Goal: Information Seeking & Learning: Learn about a topic

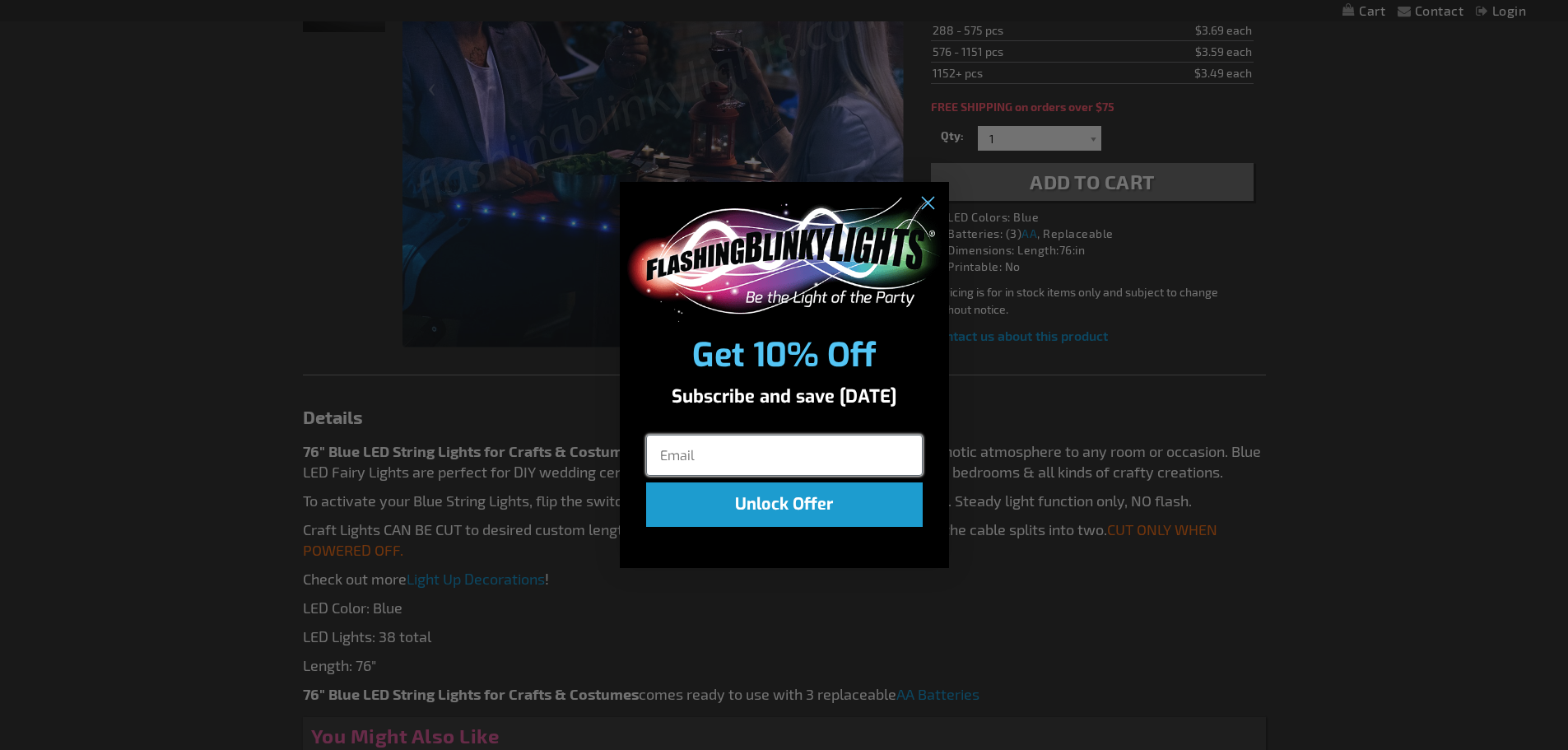
scroll to position [659, 0]
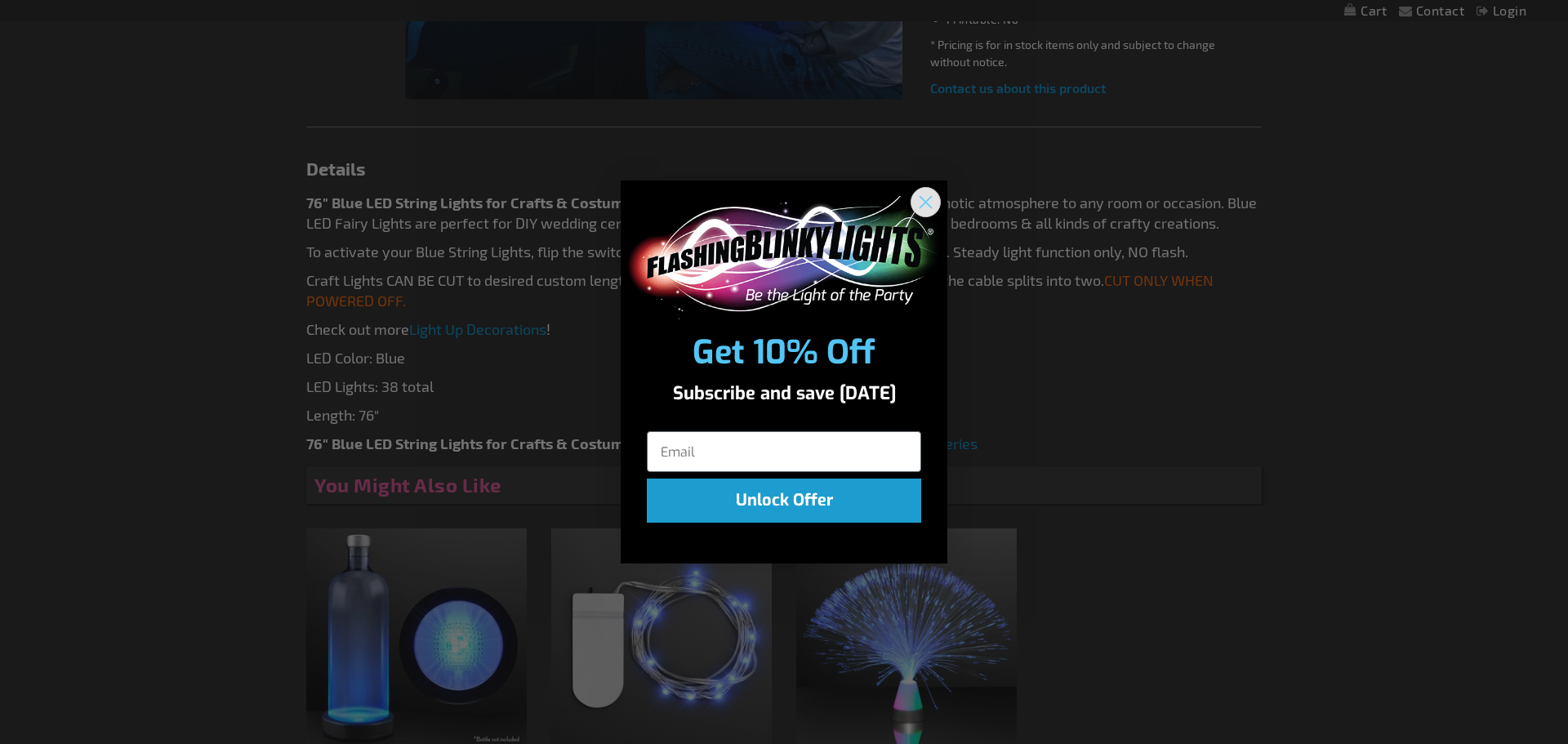
click at [933, 205] on circle "Close dialog" at bounding box center [925, 202] width 27 height 27
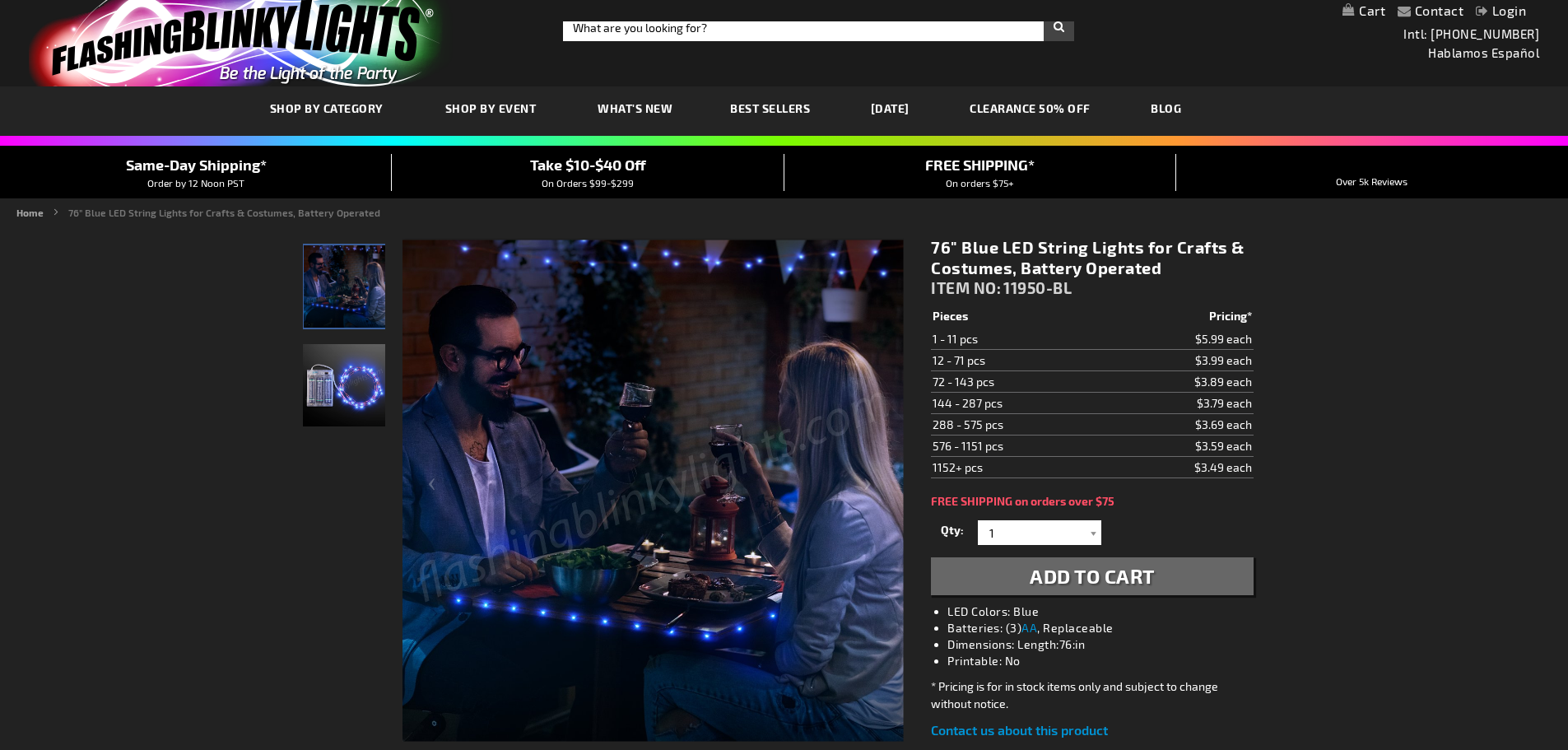
scroll to position [0, 0]
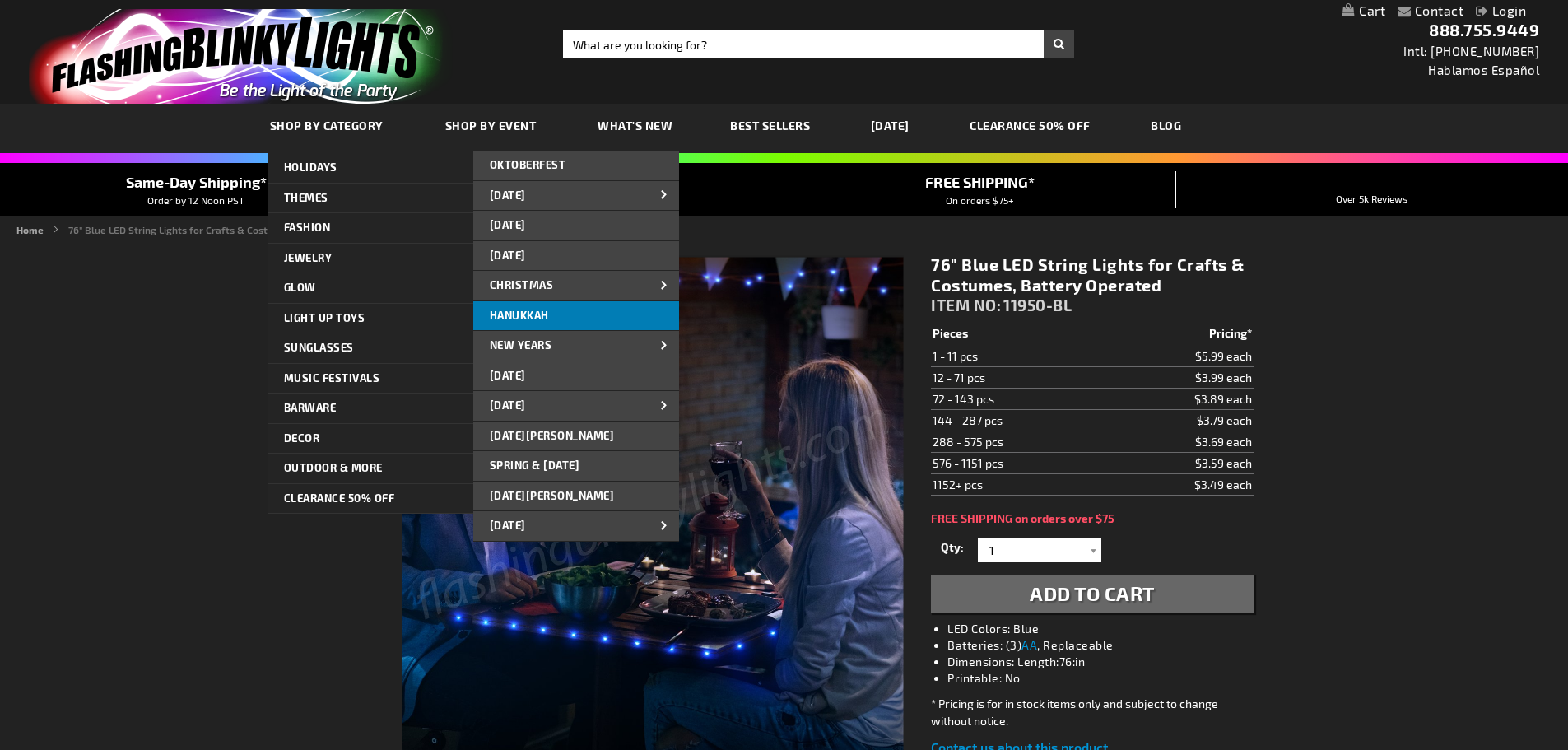
click at [639, 309] on link "HANUKKAH" at bounding box center [576, 316] width 206 height 30
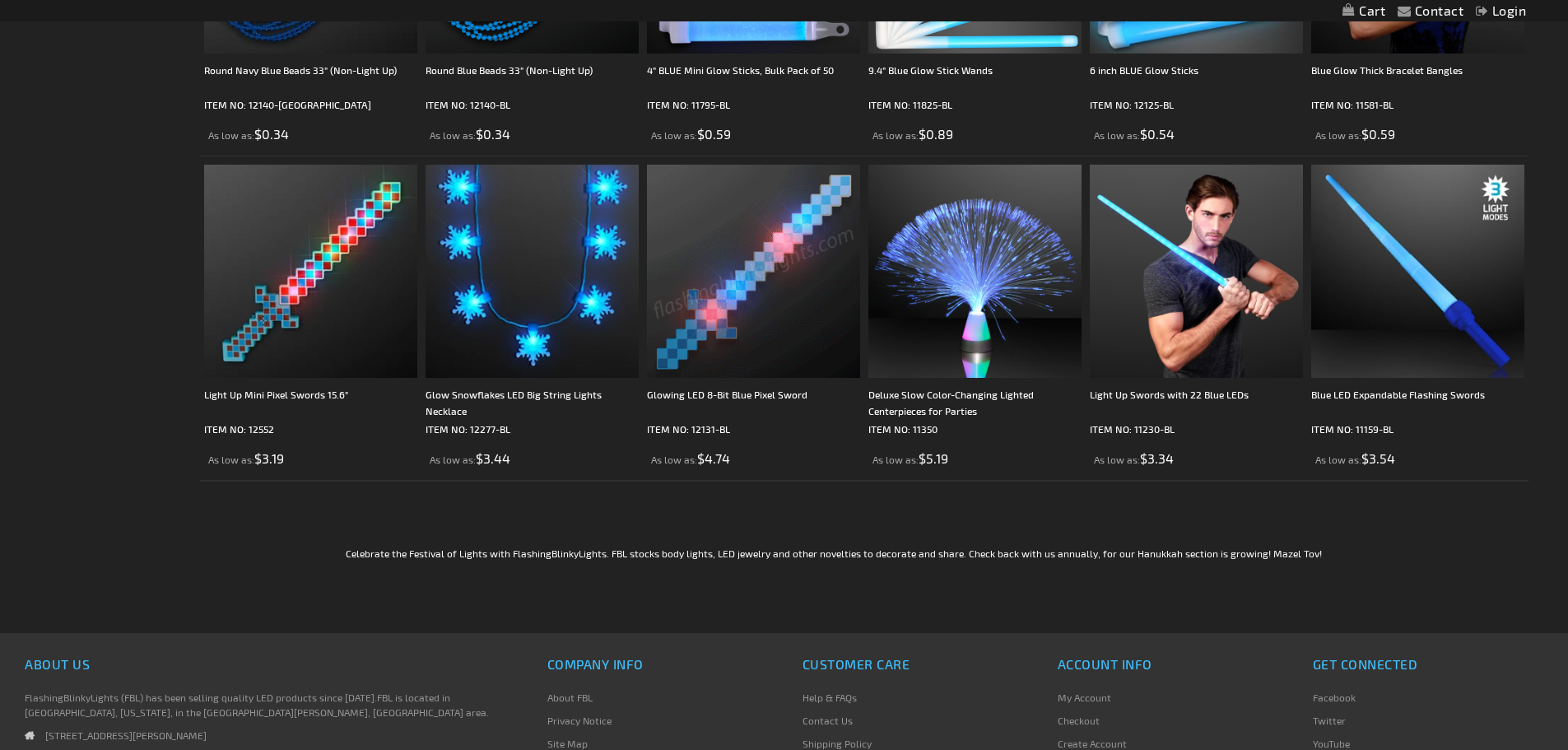
scroll to position [2881, 0]
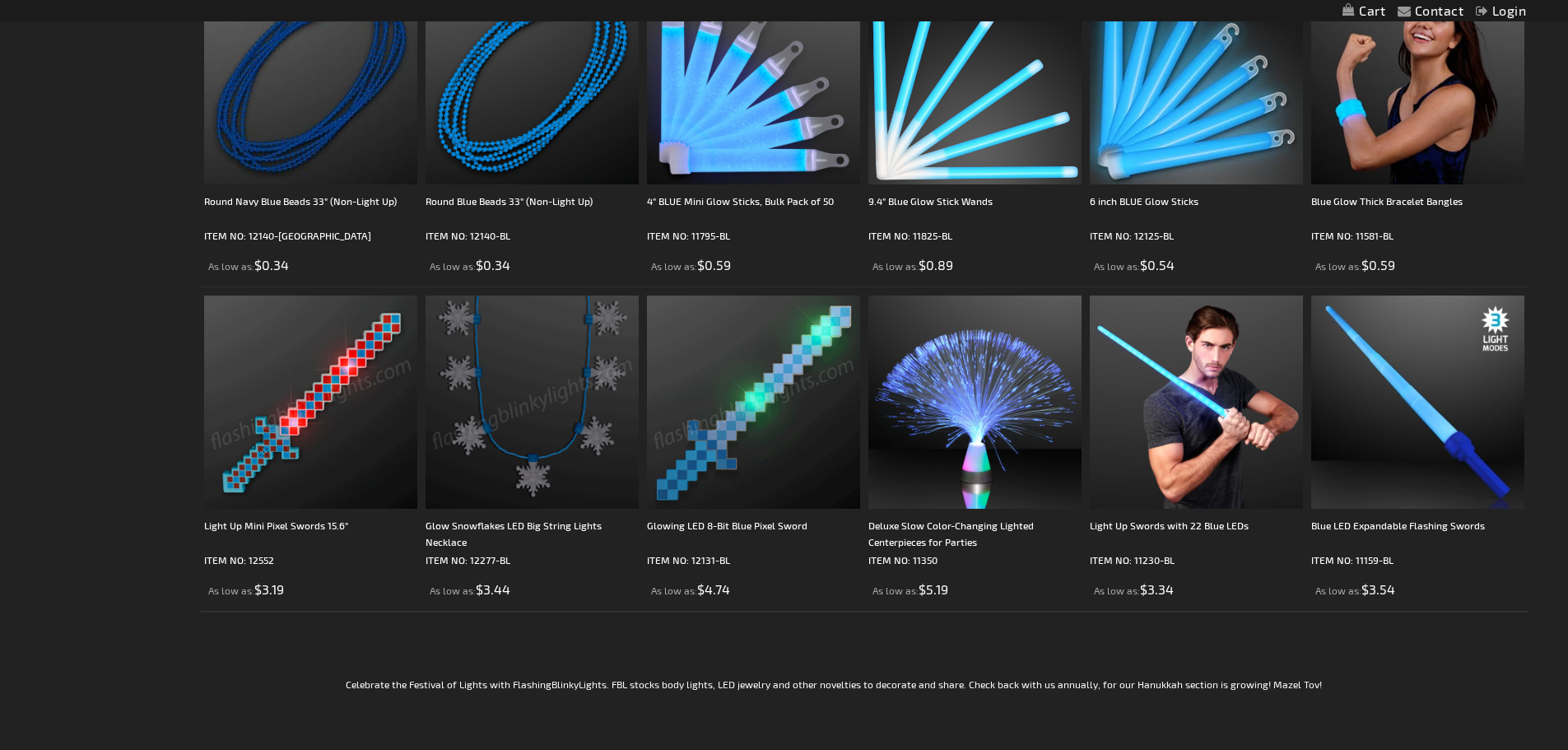
click at [520, 496] on img at bounding box center [532, 402] width 213 height 213
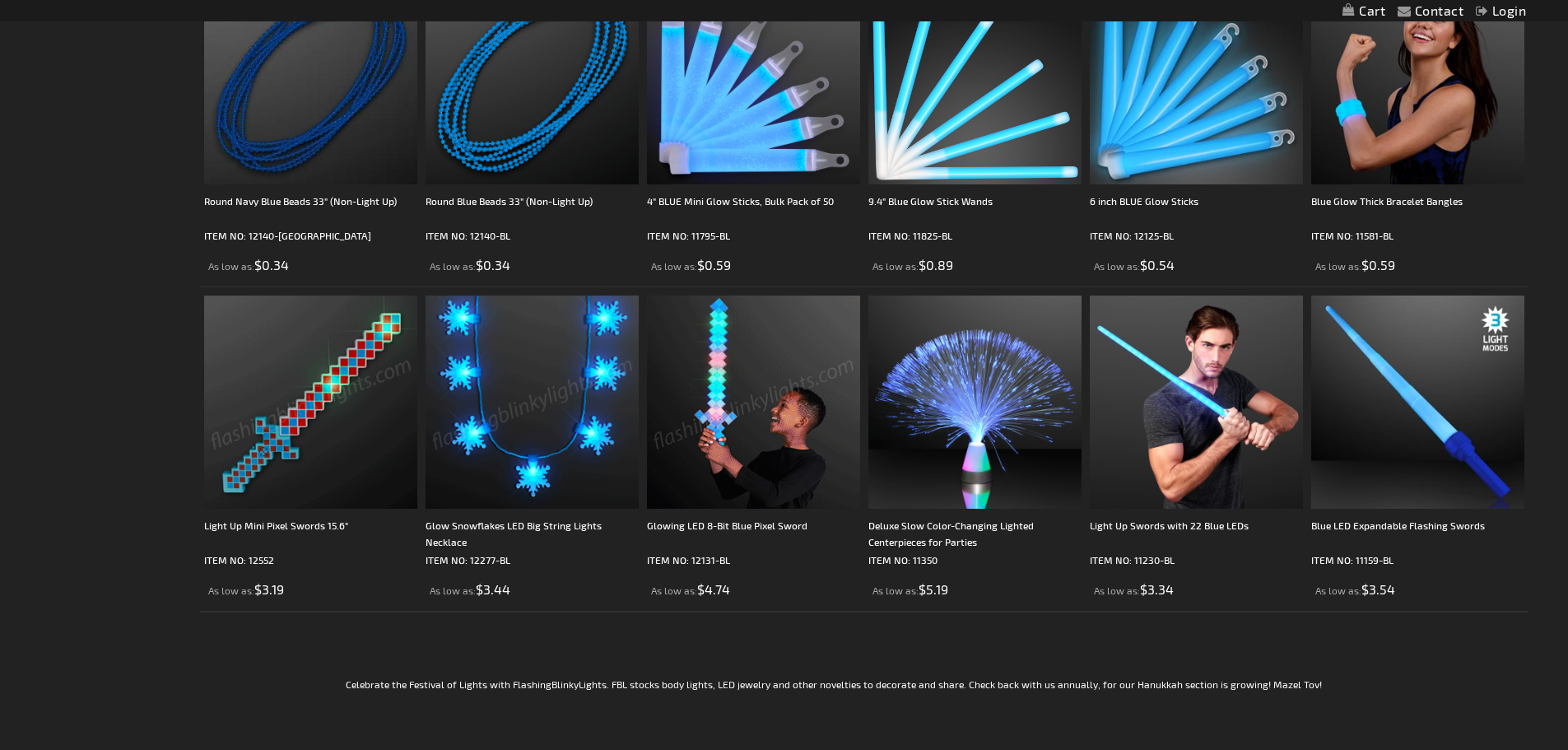
click at [534, 479] on img at bounding box center [532, 402] width 213 height 213
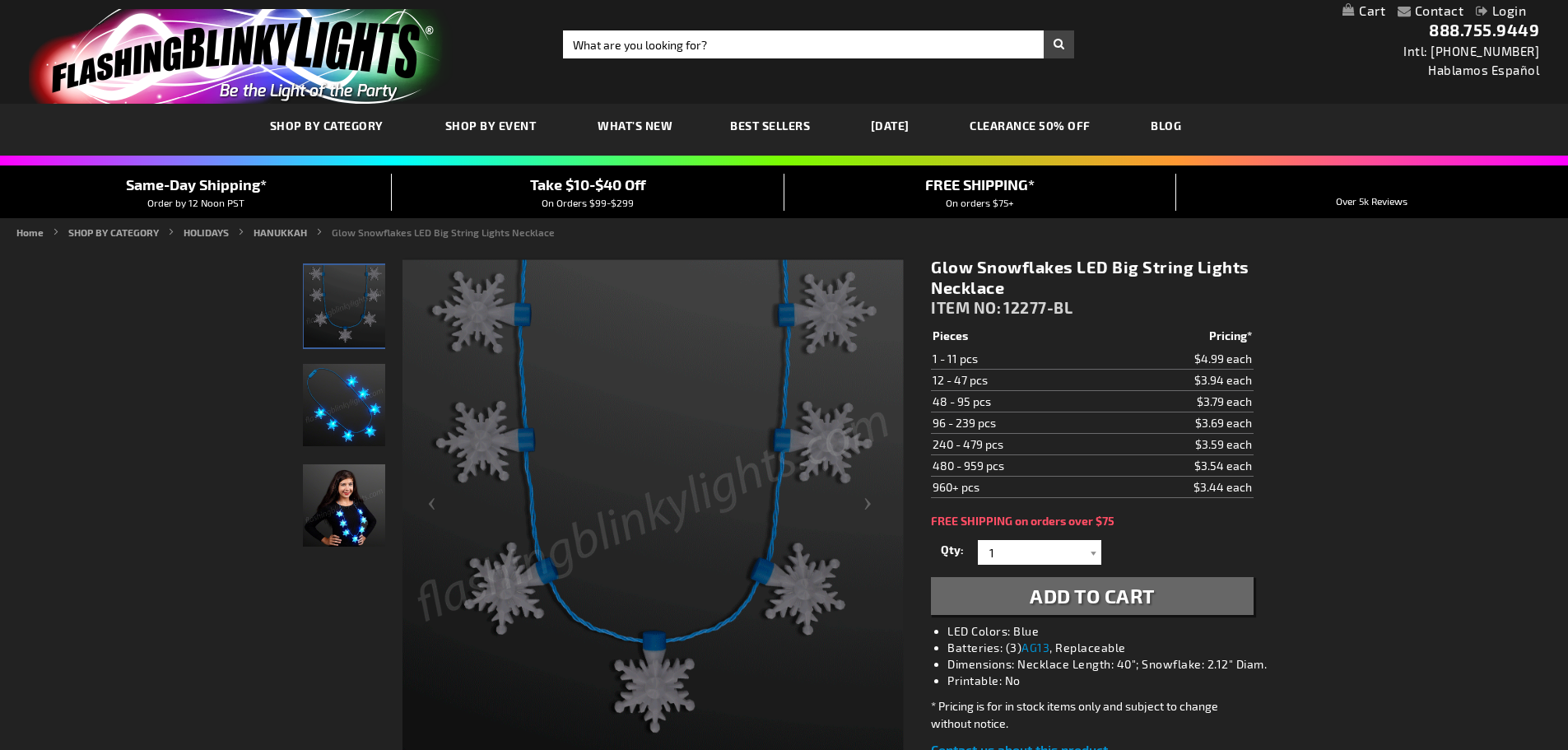
click at [922, 127] on link "[DATE]" at bounding box center [890, 125] width 63 height 55
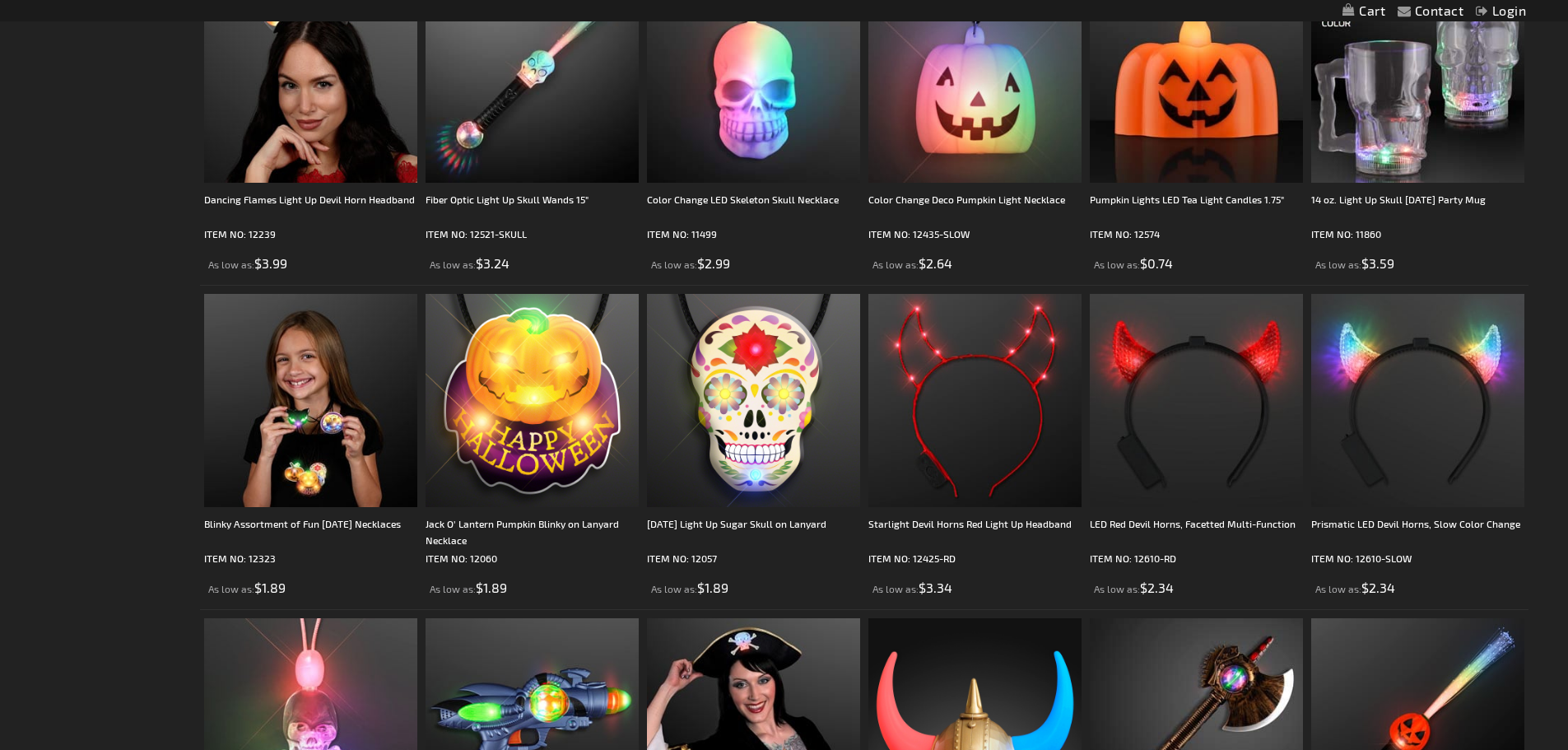
scroll to position [3212, 0]
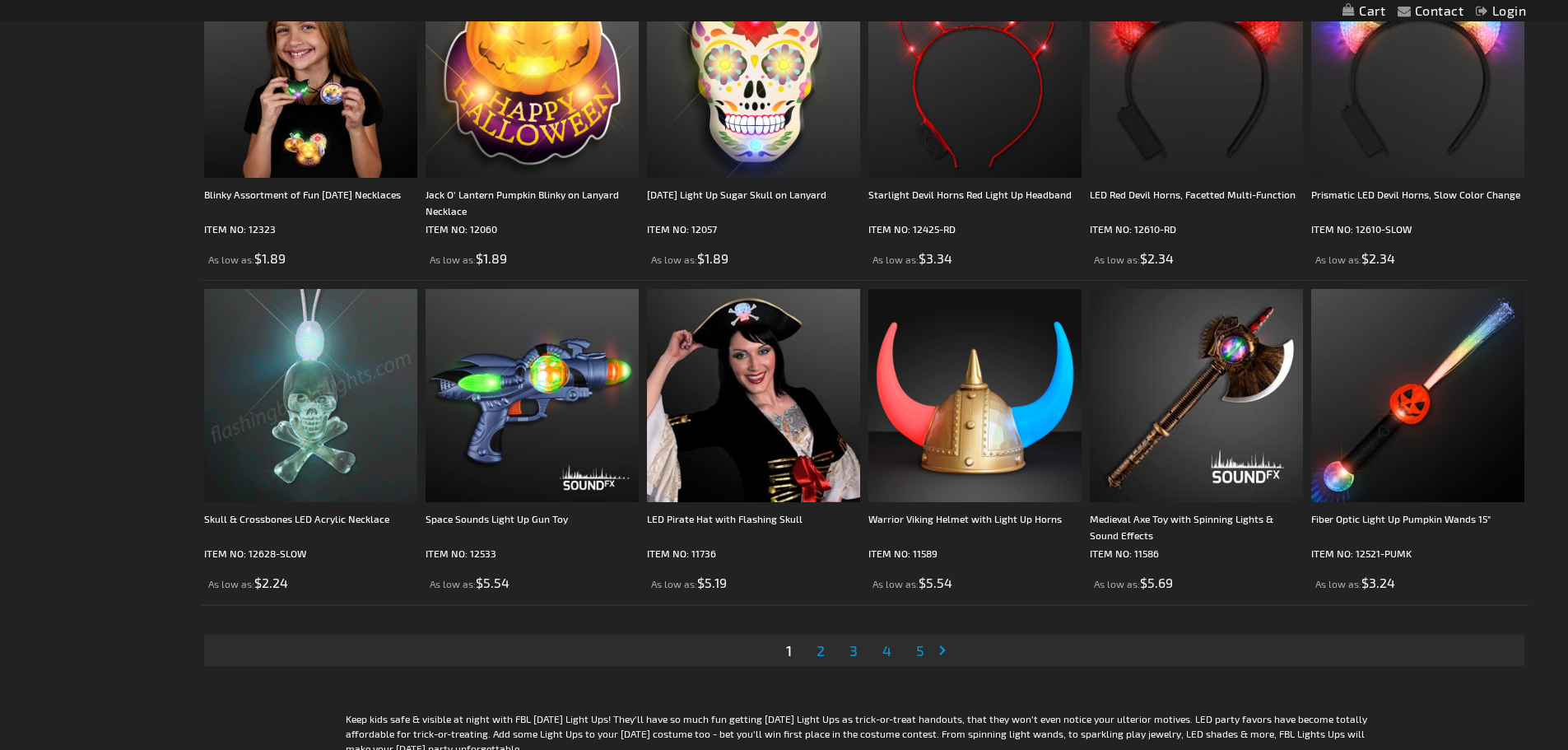
click at [824, 660] on link "Page 2" at bounding box center [820, 650] width 14 height 24
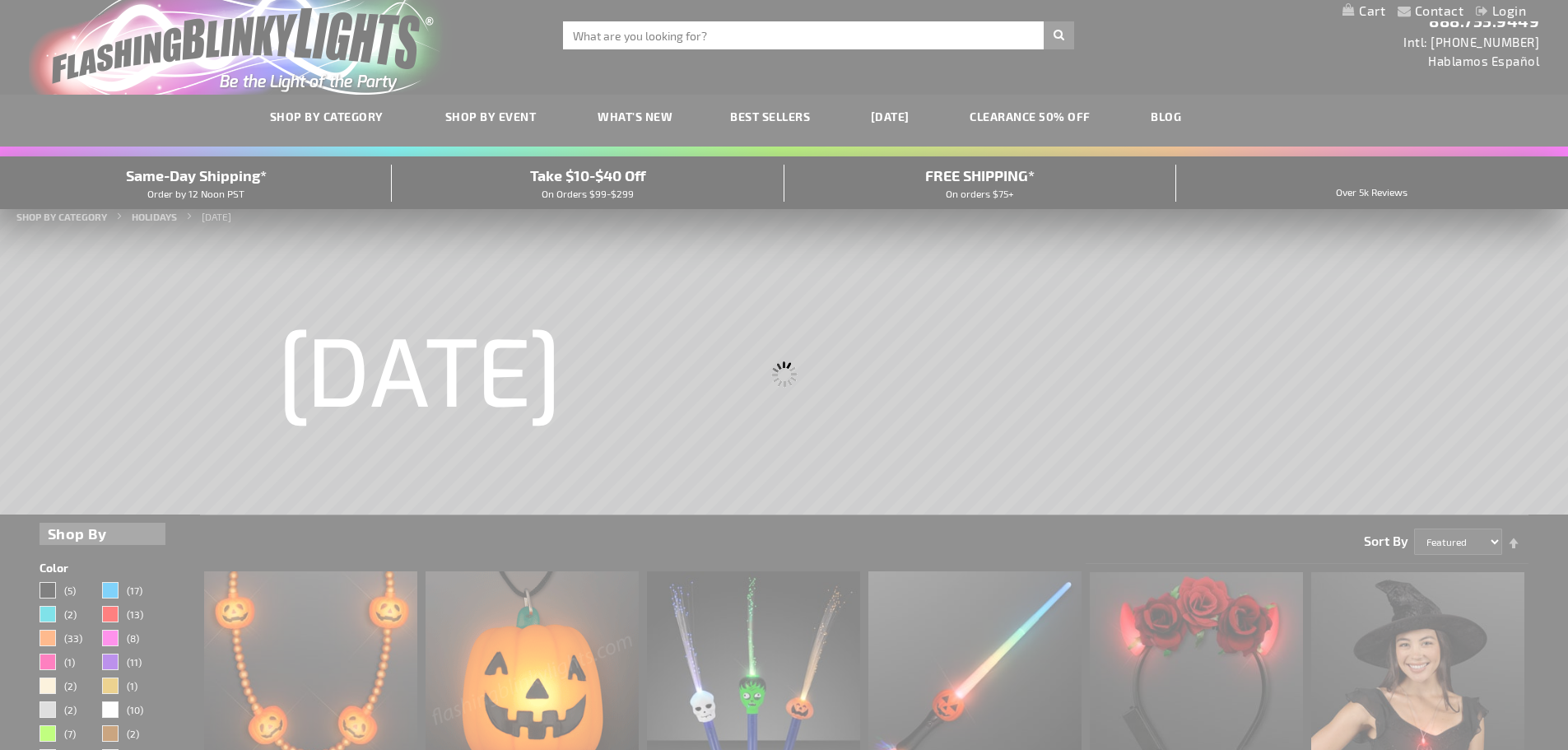
scroll to position [0, 0]
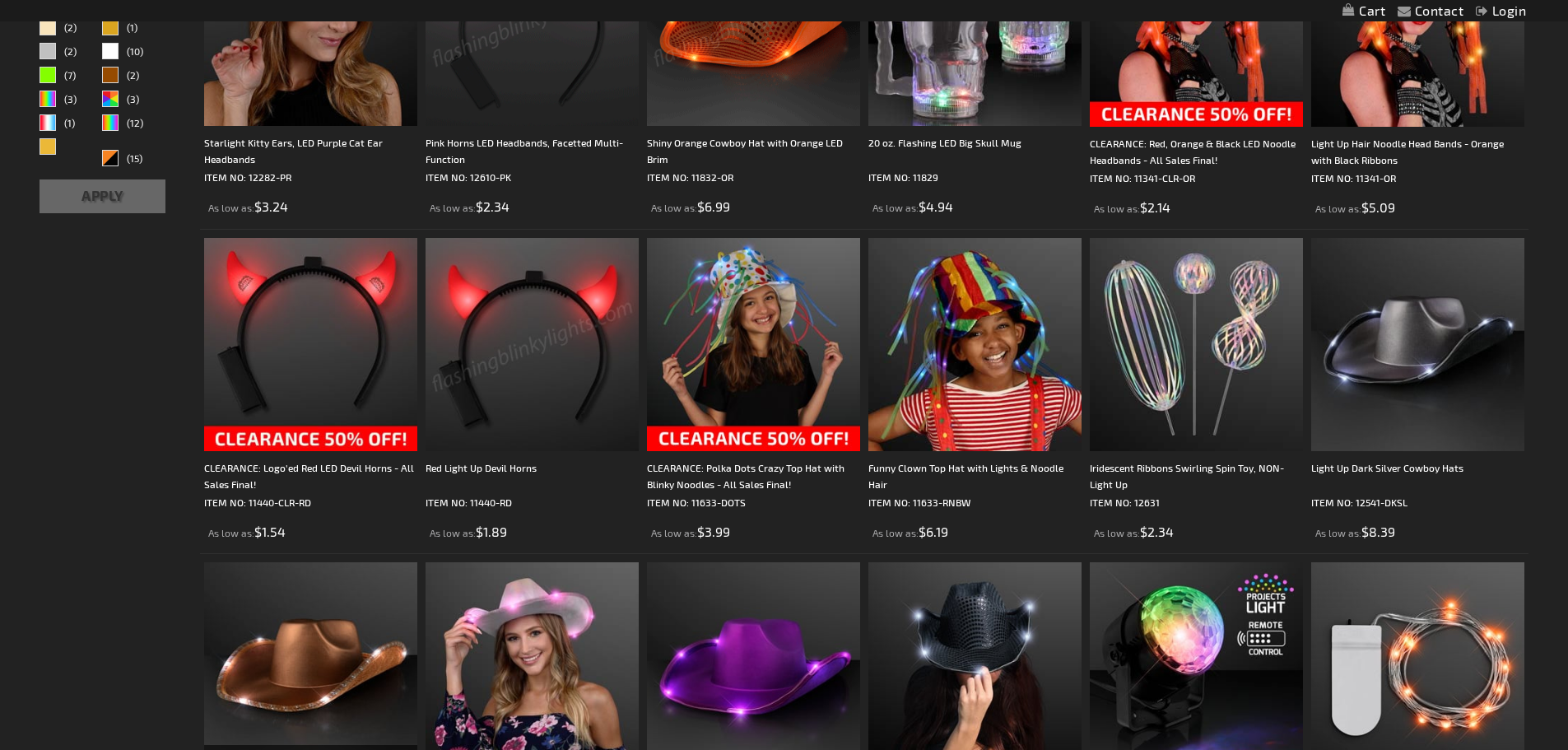
scroll to position [1071, 0]
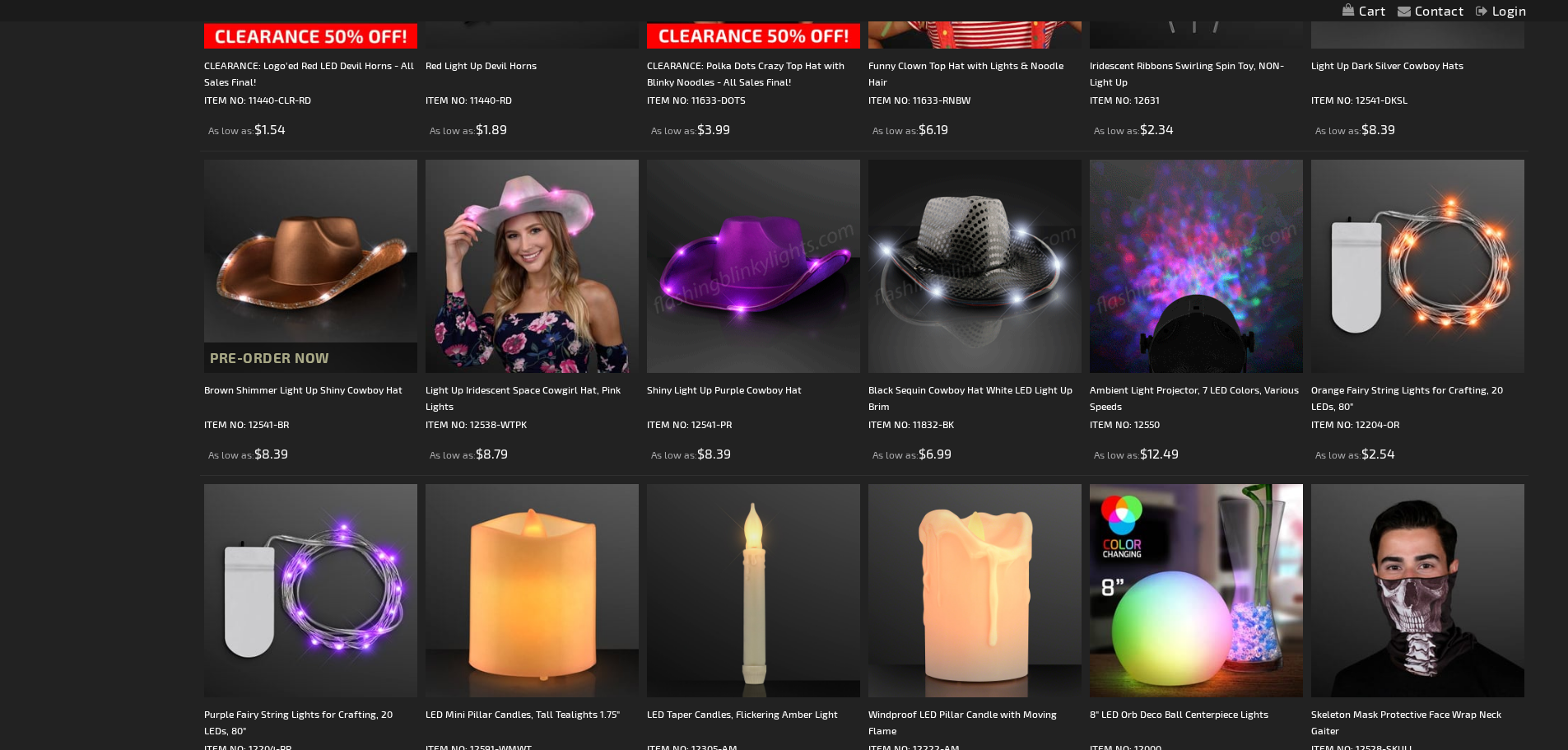
click at [1272, 337] on img at bounding box center [1196, 266] width 213 height 213
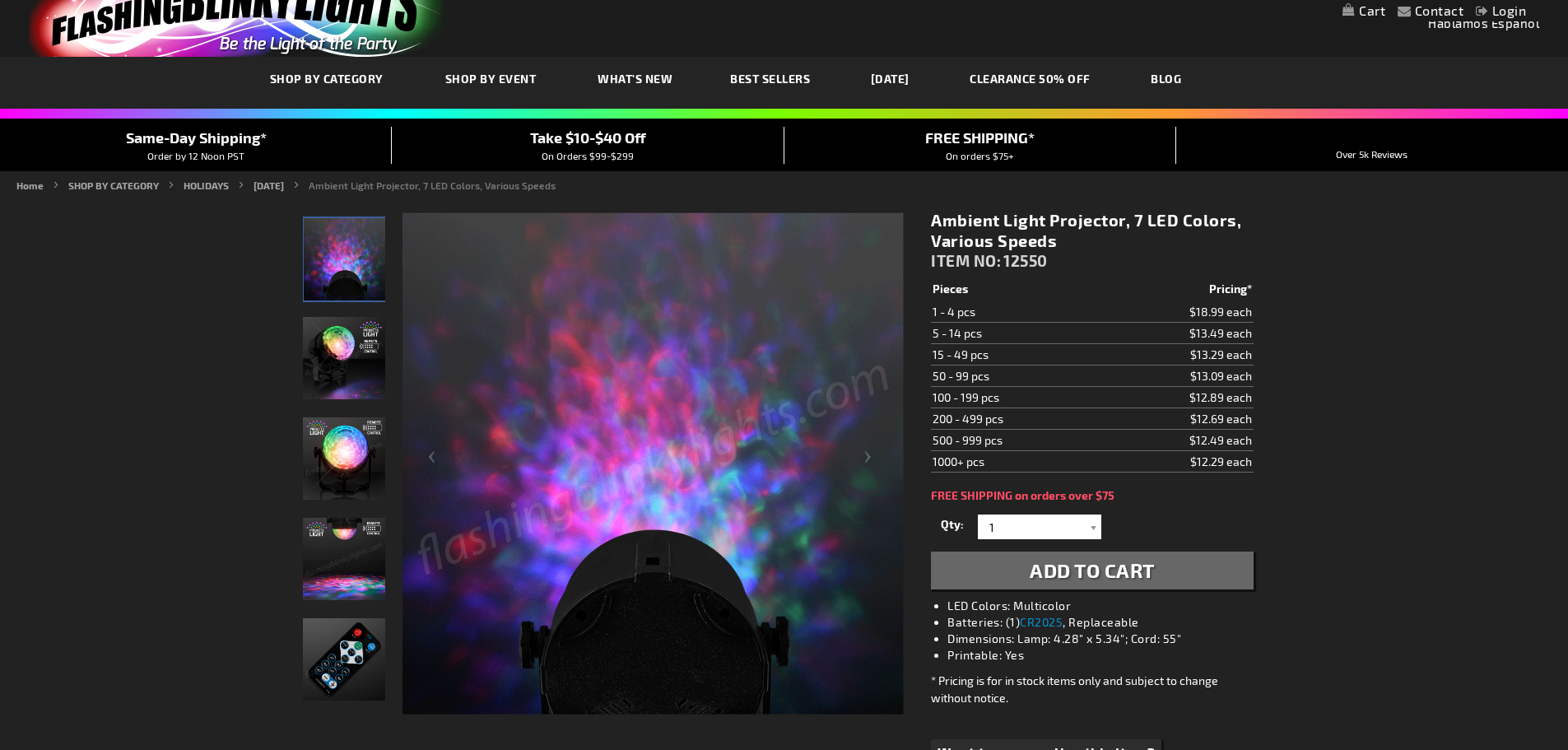
scroll to position [3, 0]
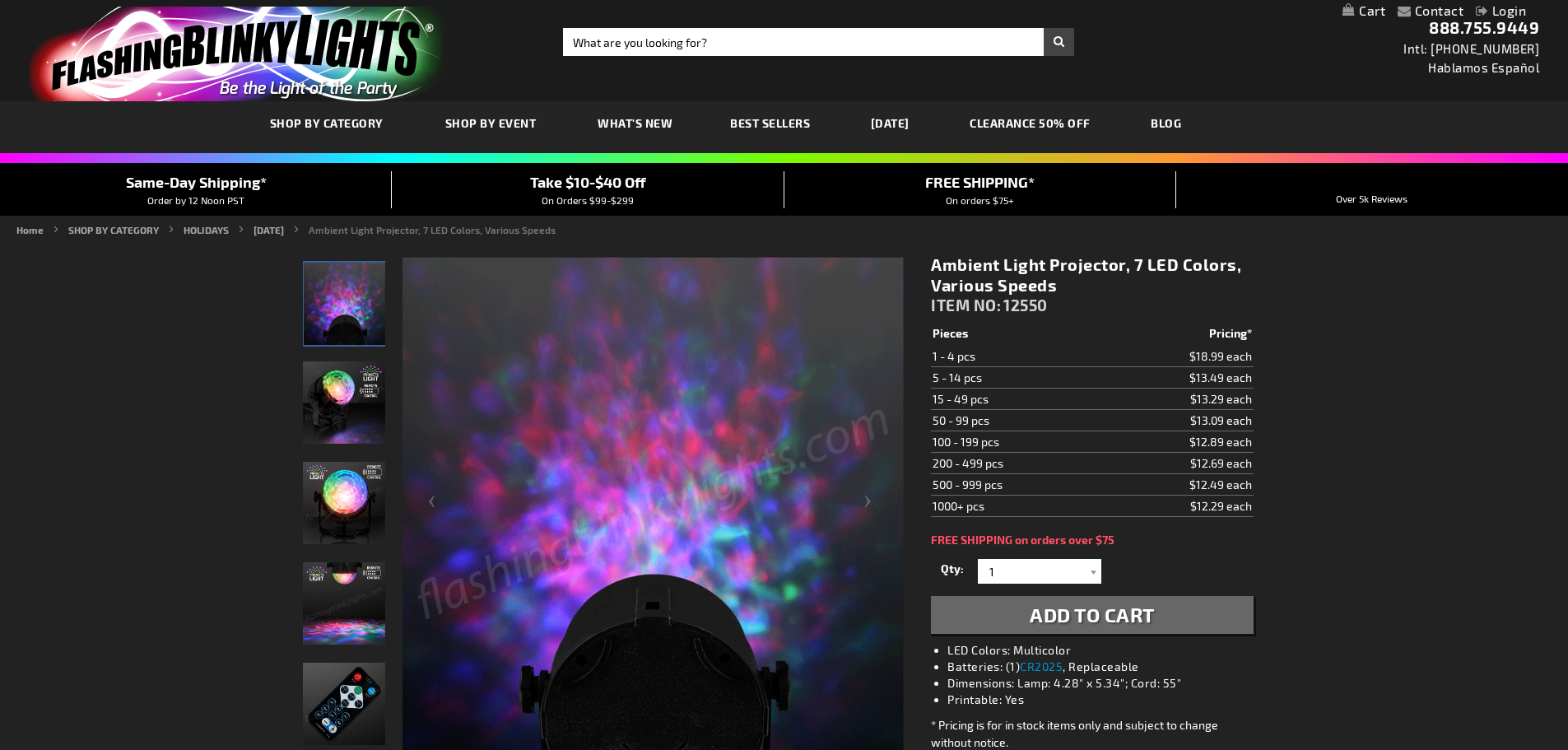
click at [346, 405] on img "Ambient Light Projector, 7 LED Colors" at bounding box center [344, 402] width 82 height 82
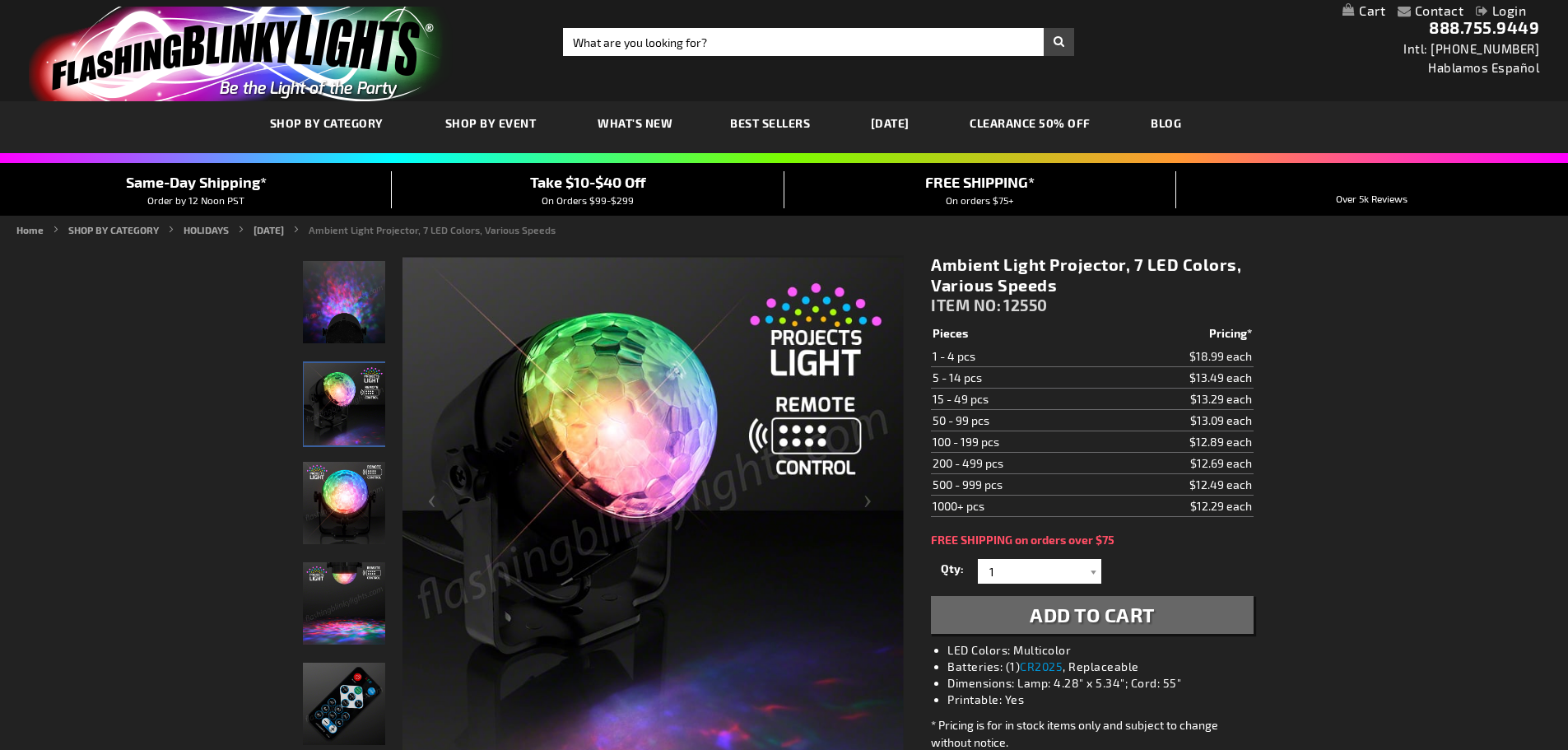
click at [330, 470] on img "Ambient Light Projector, 7 LED Colors" at bounding box center [344, 502] width 82 height 82
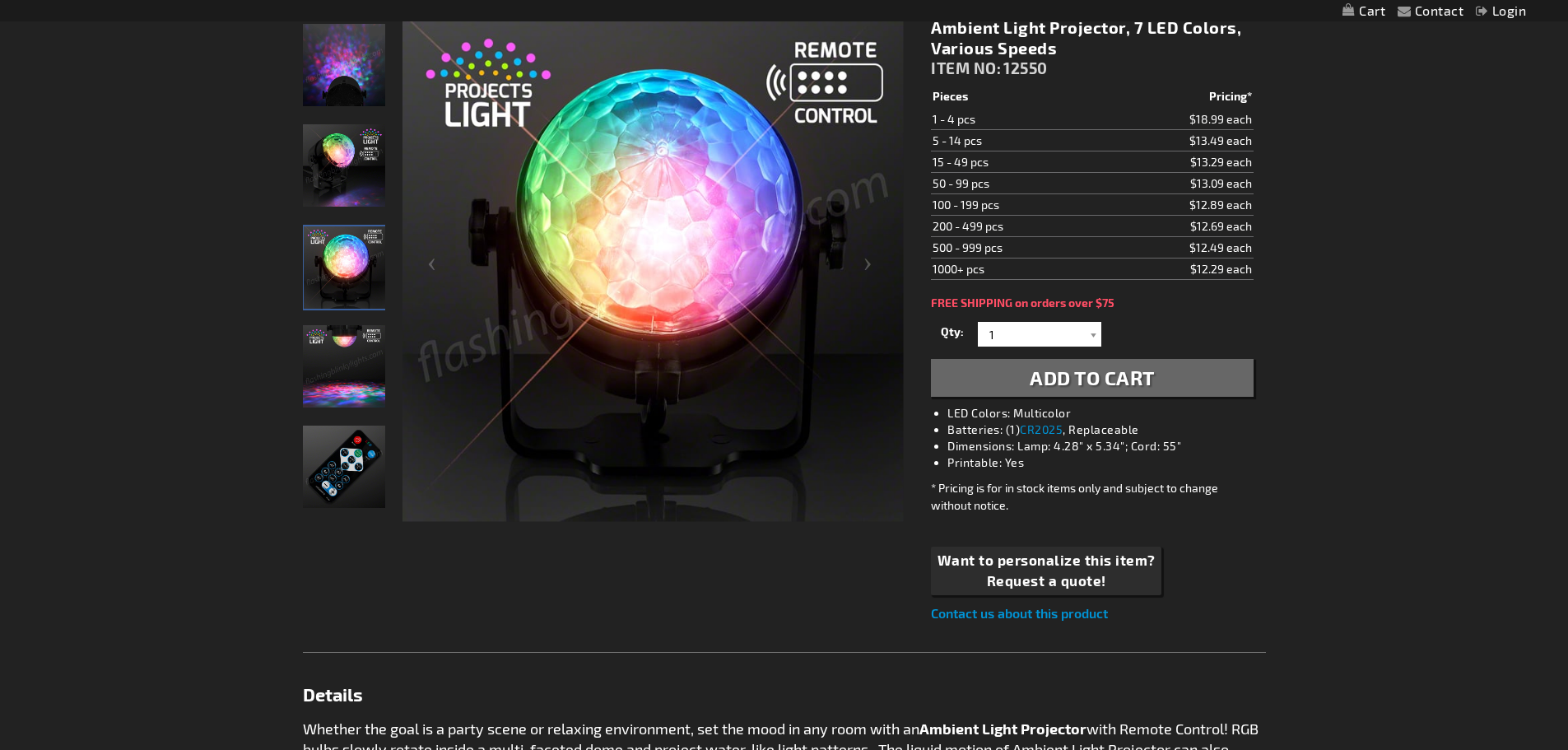
scroll to position [249, 0]
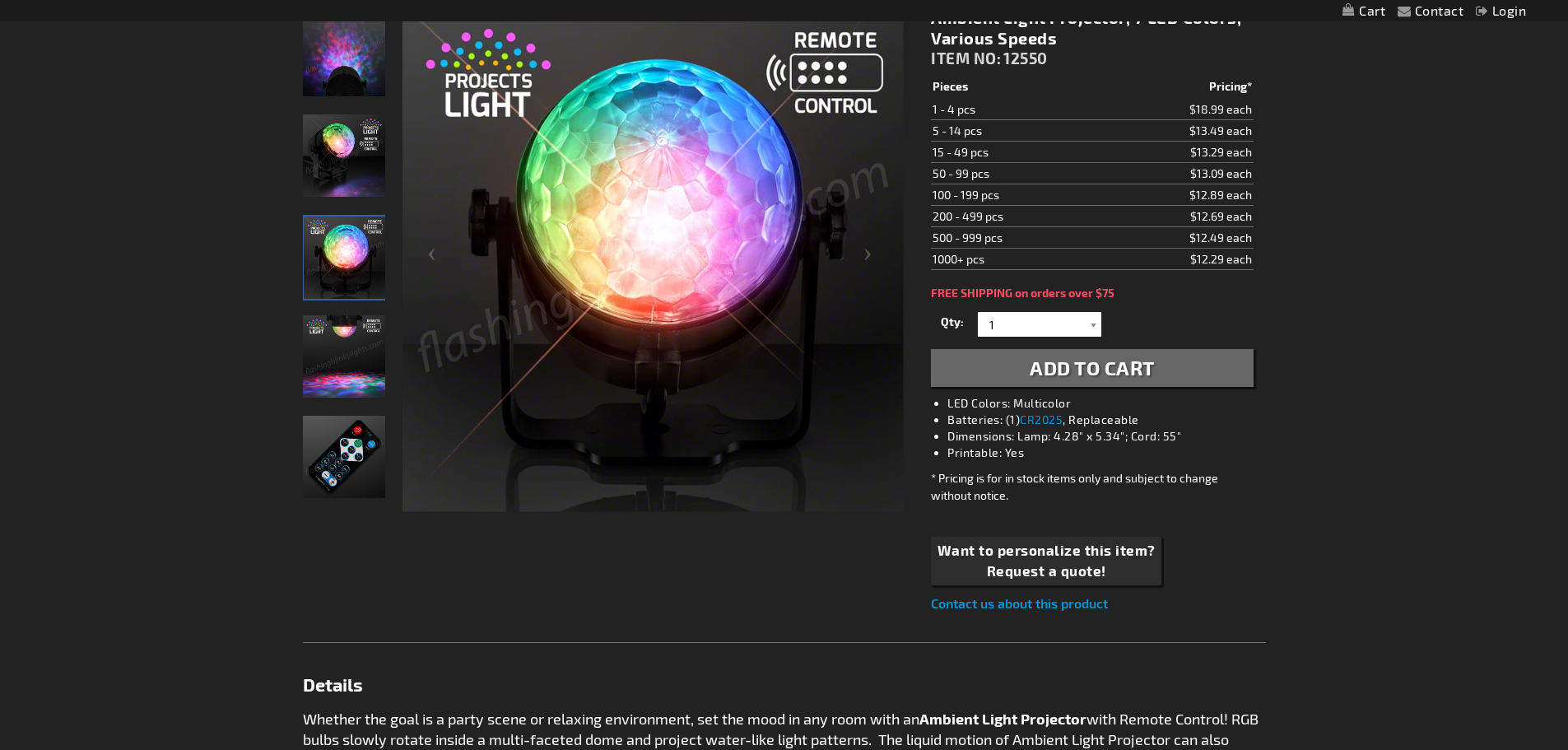
click at [315, 331] on img "Ambient Light Projector, 7 LED Colors" at bounding box center [344, 356] width 82 height 82
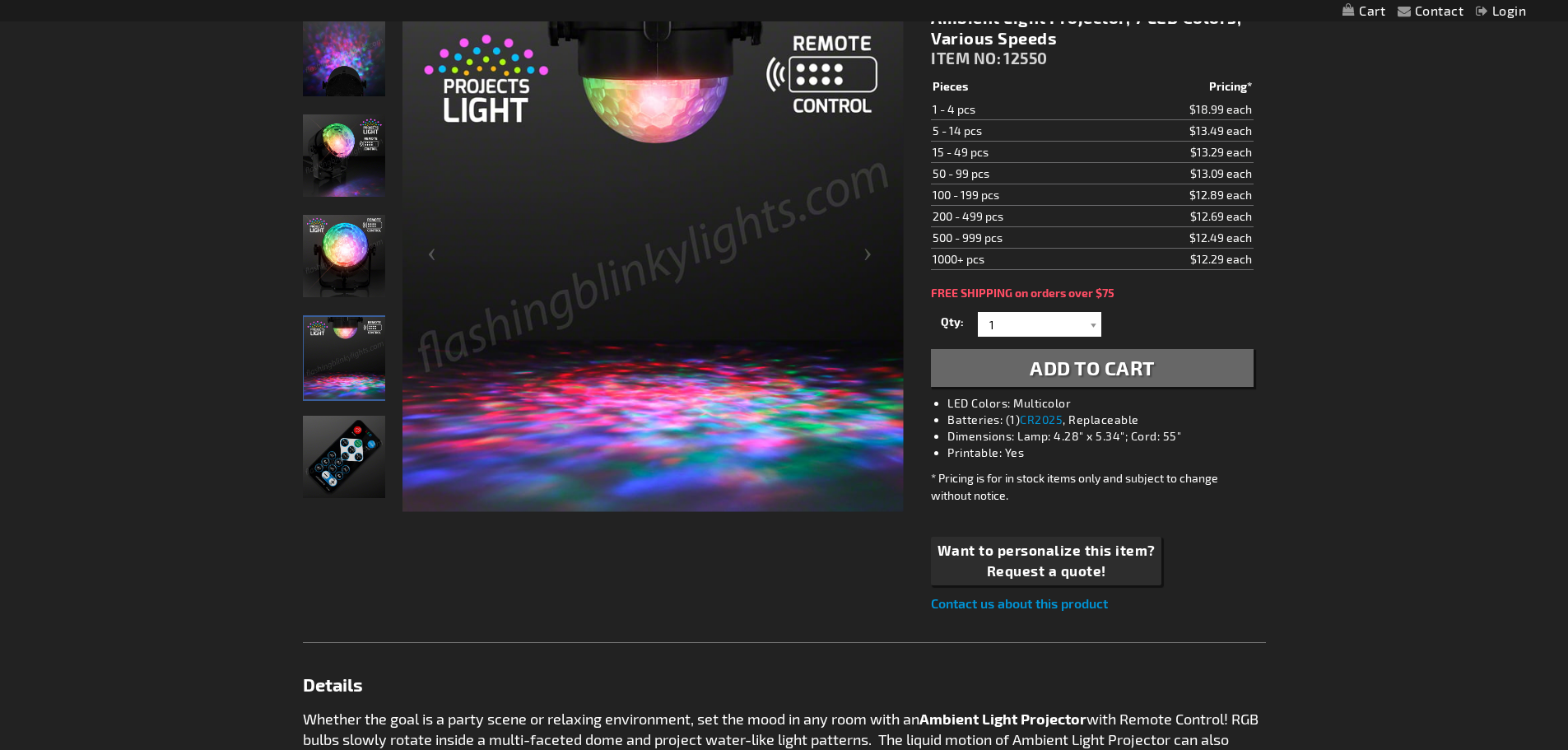
click at [317, 439] on img "Ambient Light Projector remote" at bounding box center [344, 456] width 82 height 82
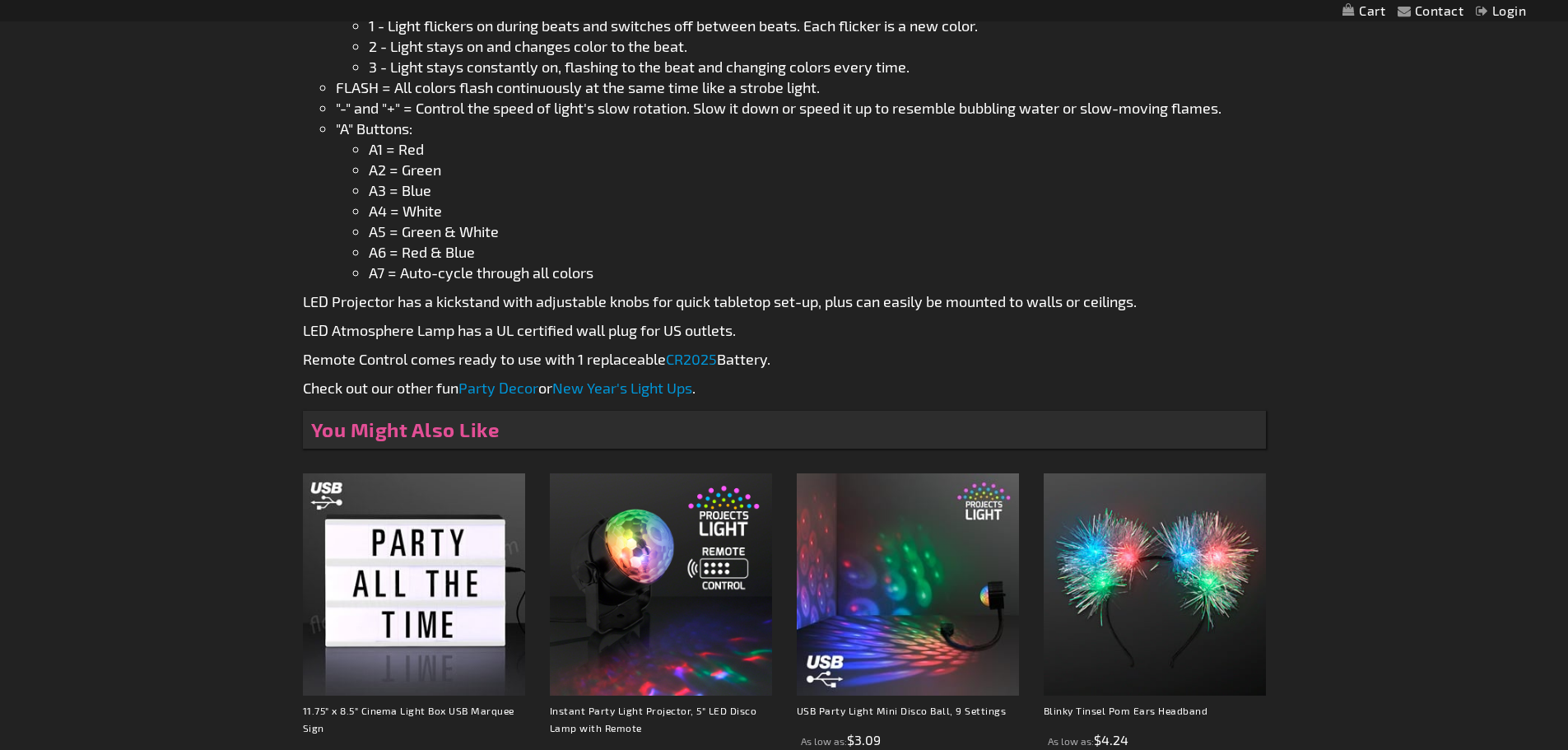
scroll to position [1317, 0]
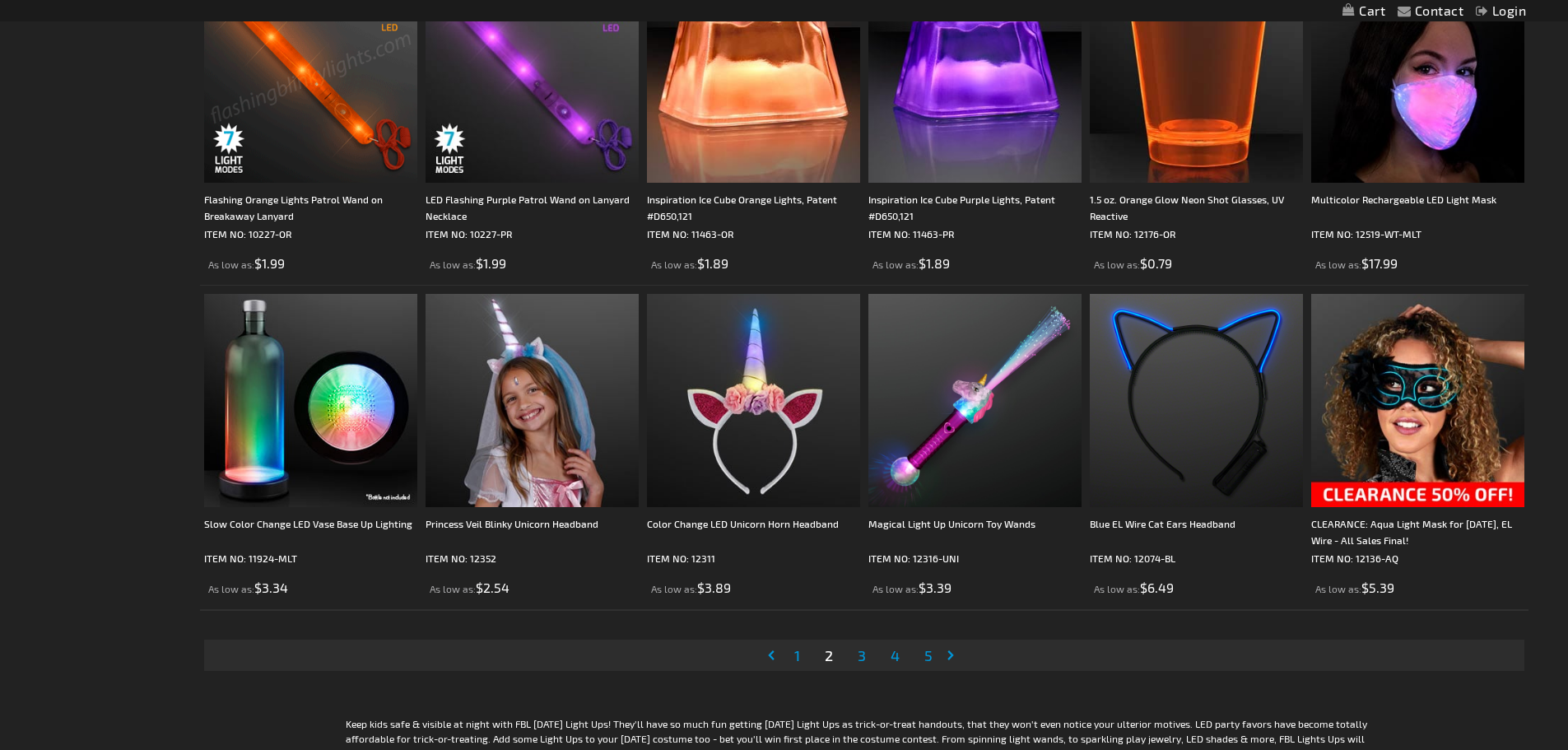
scroll to position [3212, 0]
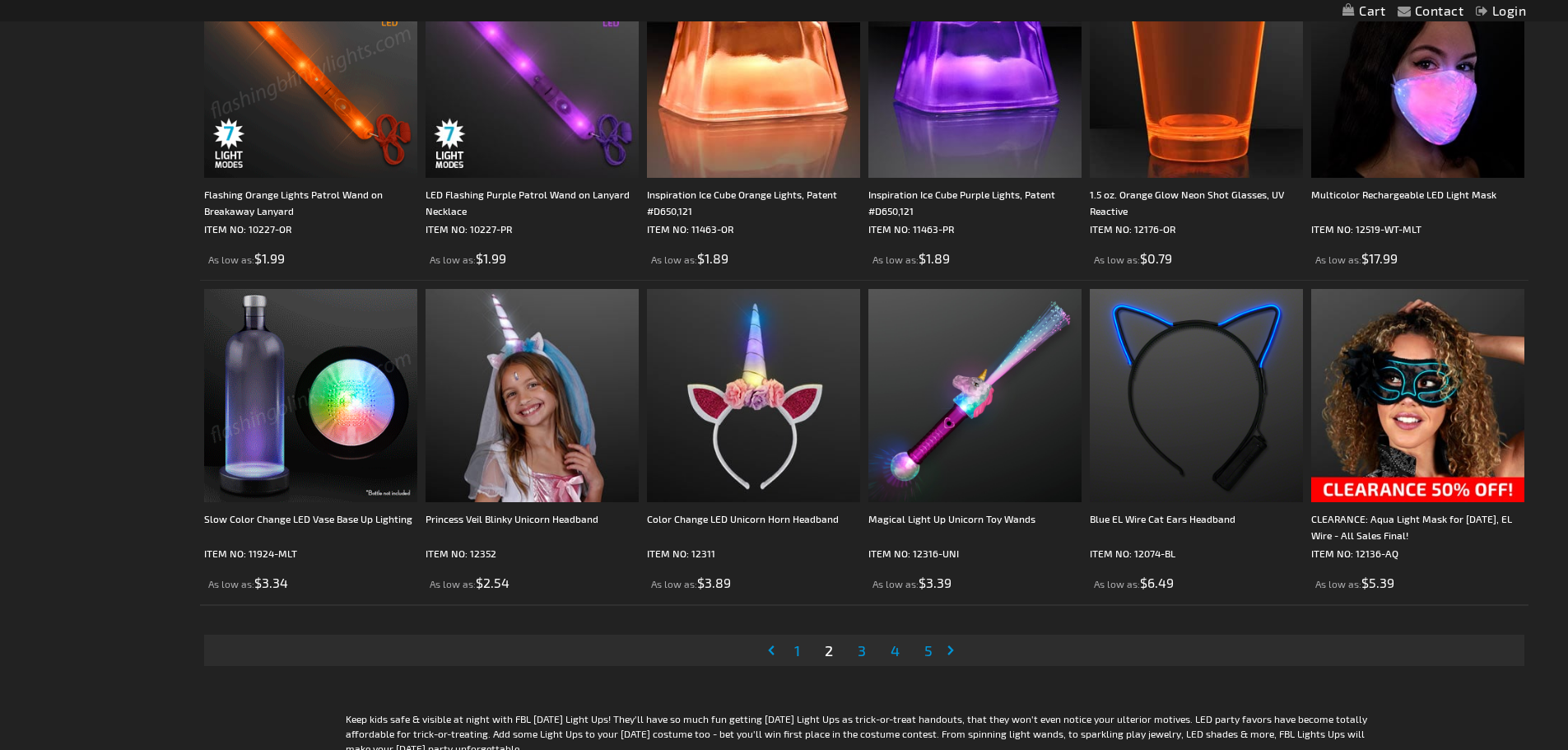
click at [863, 655] on span "3" at bounding box center [861, 650] width 8 height 18
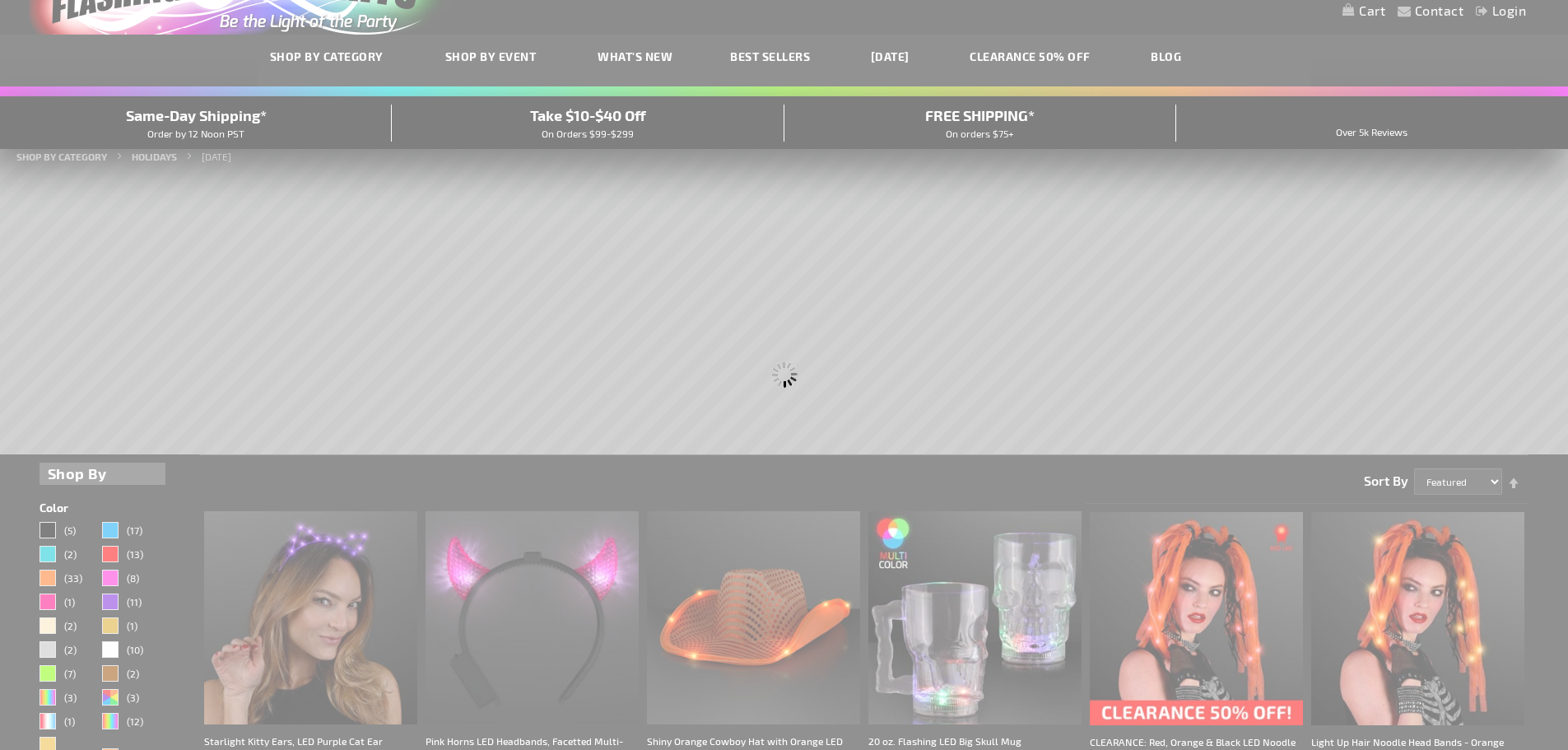
scroll to position [0, 0]
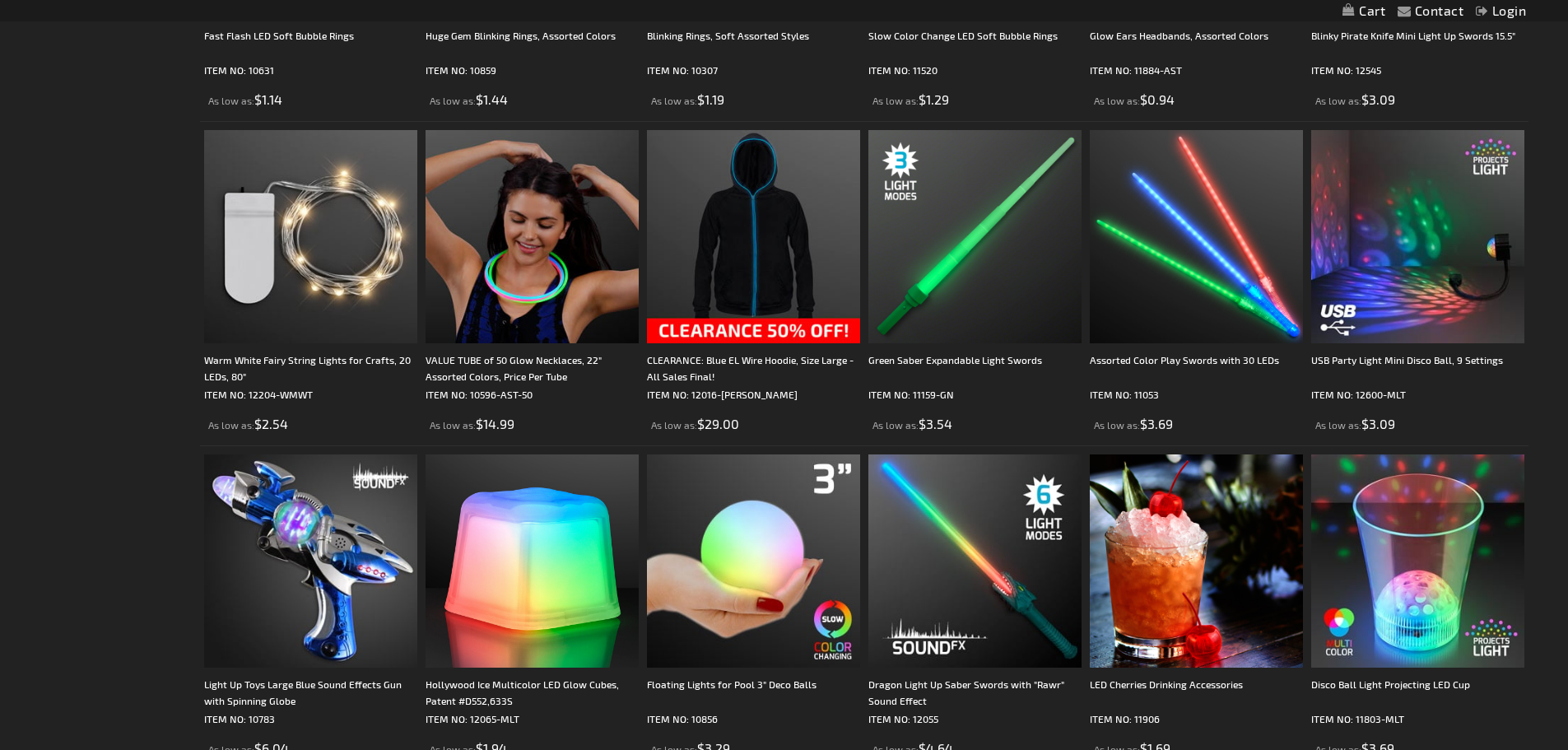
scroll to position [3375, 0]
